Goal: Information Seeking & Learning: Understand process/instructions

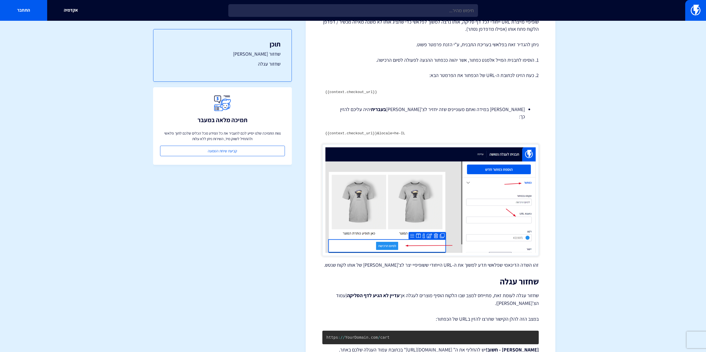
click at [387, 131] on code "{{context.checkout_url}}&locale=he-IL" at bounding box center [365, 133] width 80 height 4
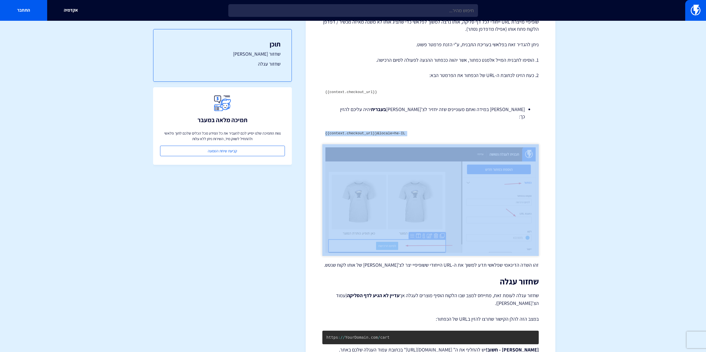
copy div "{{context.checkout_url}}&locale=he-IL"
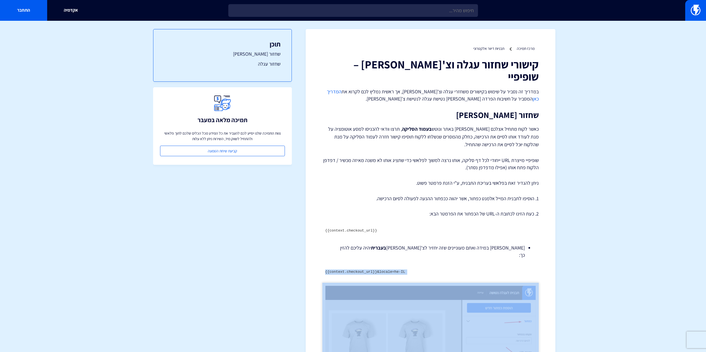
click at [623, 245] on section "מרכז תמיכה תבניות דיוור אלקטרוני קישורי שחזור עגלה וצ'[PERSON_NAME] – שופיפיי ב…" at bounding box center [353, 281] width 706 height 520
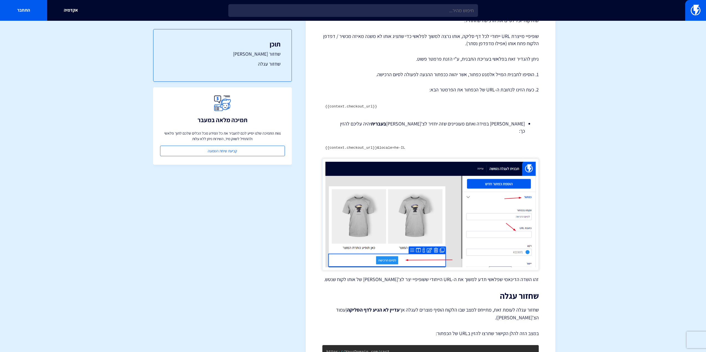
scroll to position [59, 0]
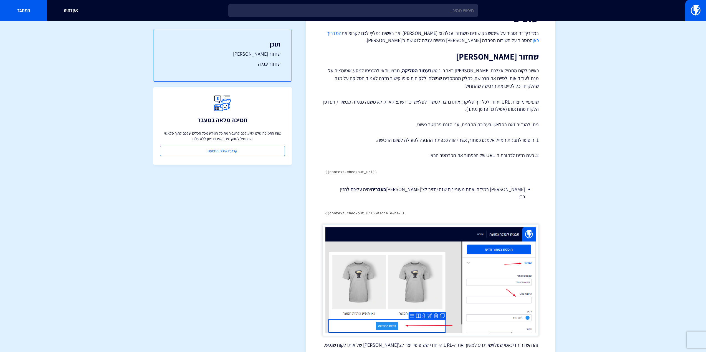
click at [362, 170] on code "{{context.checkout_url}}" at bounding box center [351, 172] width 52 height 4
copy div "{{context.checkout_url}}"
